Goal: Task Accomplishment & Management: Manage account settings

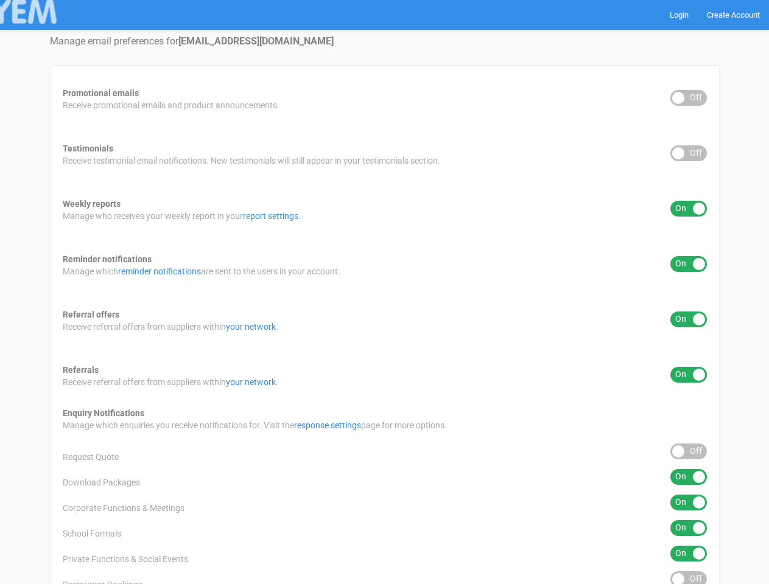
click at [384, 292] on div "Promotional emails ON OFF Receive promotional emails and product announcements.…" at bounding box center [385, 427] width 670 height 724
click at [688, 98] on div "ON OFF" at bounding box center [688, 98] width 37 height 16
click at [688, 153] on div "ON OFF" at bounding box center [688, 153] width 37 height 16
click at [688, 209] on div "ON OFF" at bounding box center [688, 209] width 37 height 16
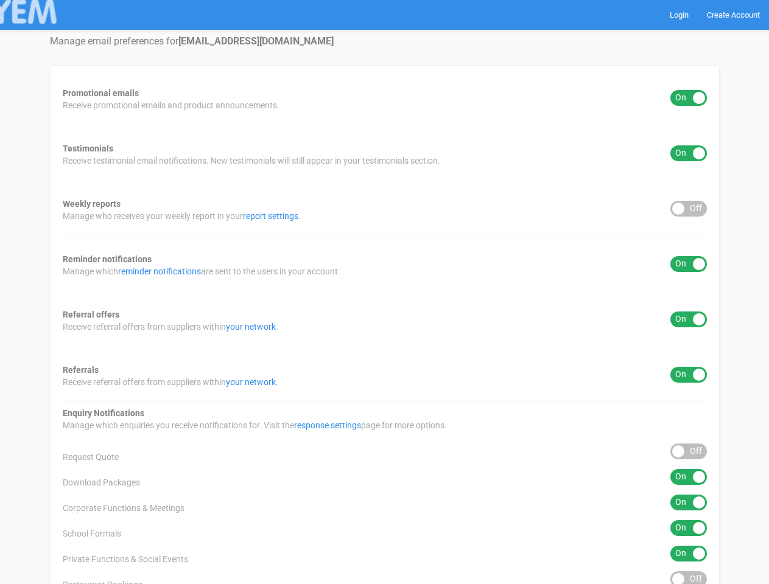
click at [688, 264] on div "ON OFF" at bounding box center [688, 264] width 37 height 16
click at [688, 320] on div "ON OFF" at bounding box center [688, 320] width 37 height 16
click at [688, 375] on div "ON OFF" at bounding box center [688, 375] width 37 height 16
click at [688, 452] on div "ON OFF" at bounding box center [688, 452] width 37 height 16
click at [688, 477] on div "ON OFF" at bounding box center [688, 477] width 37 height 16
